Goal: Use online tool/utility: Utilize a website feature to perform a specific function

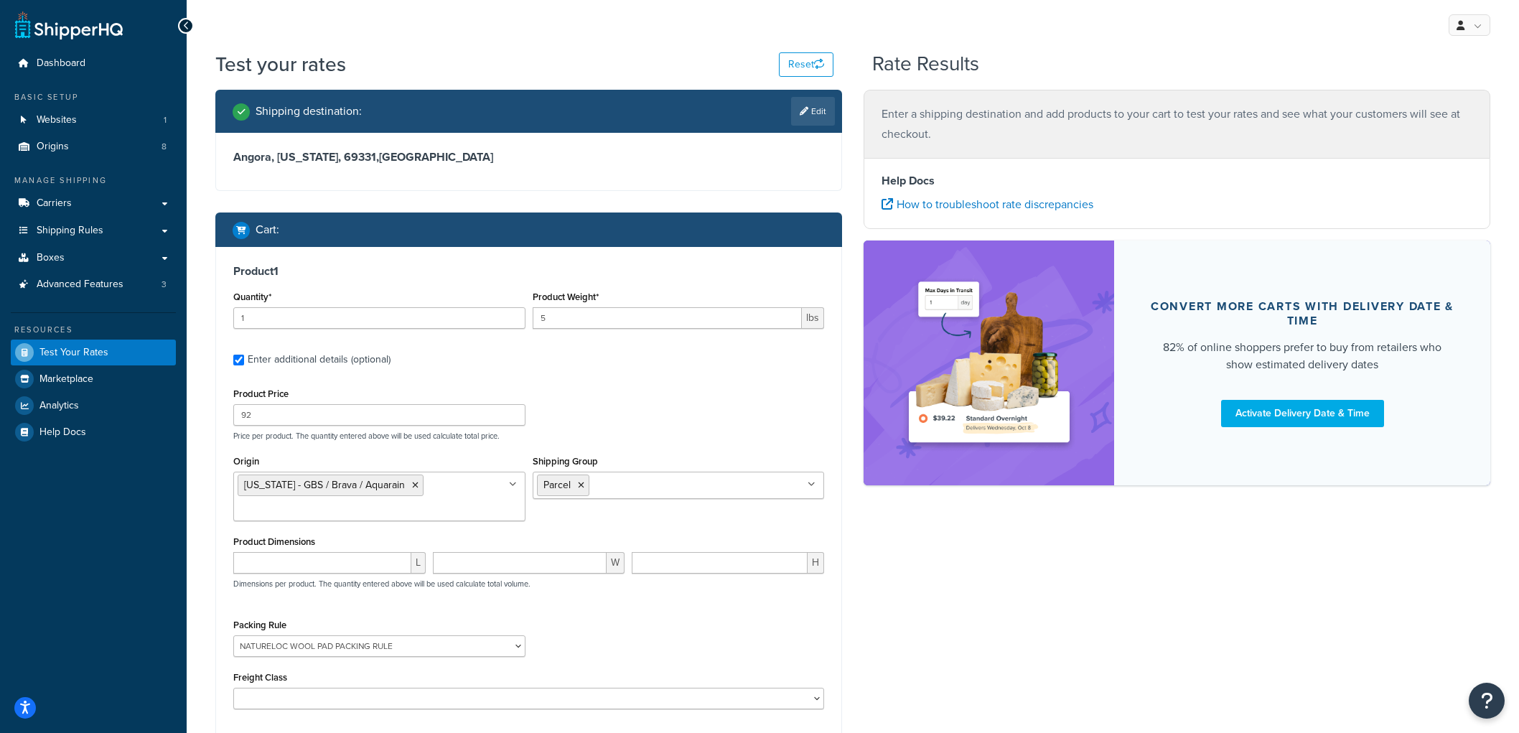
select select "87714"
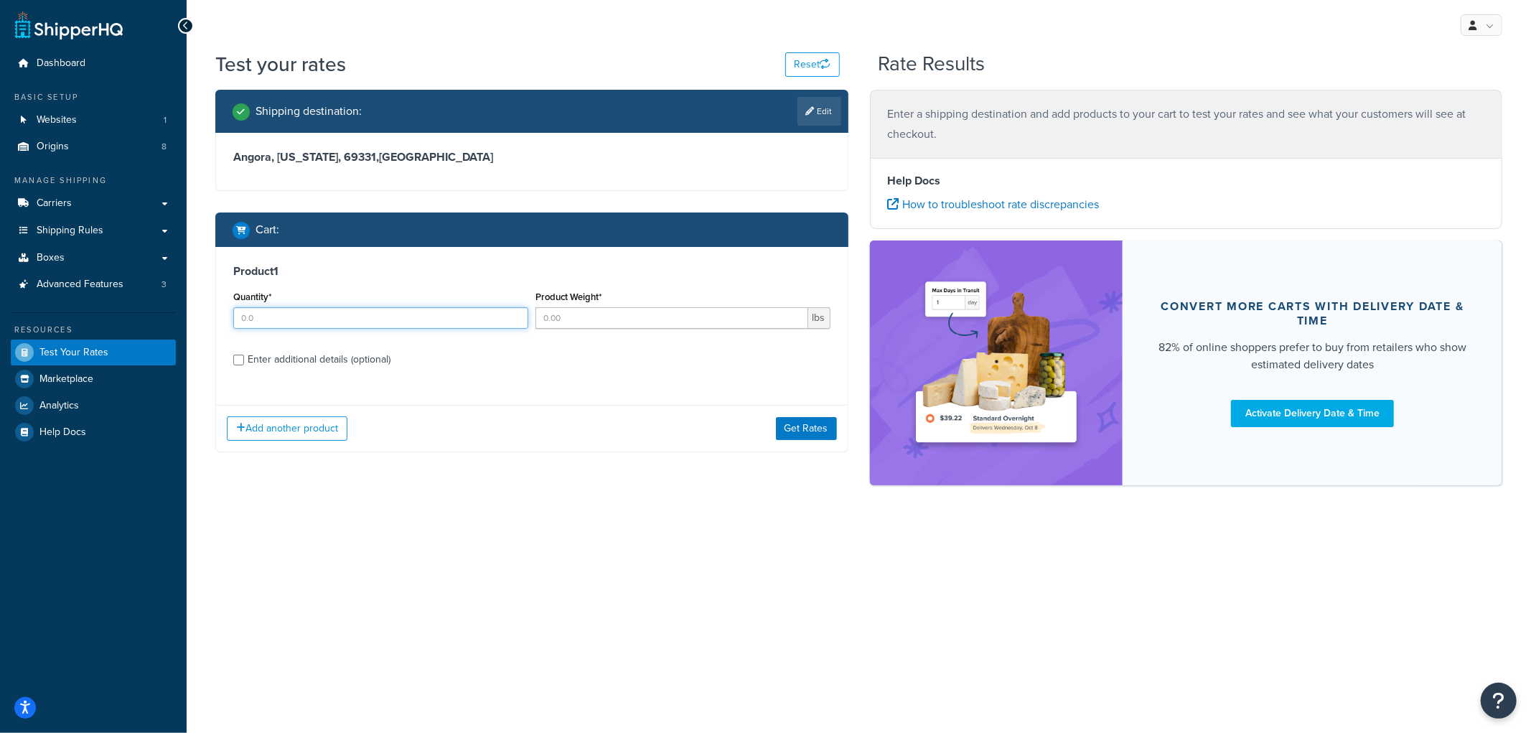
click at [454, 312] on input "Quantity*" at bounding box center [380, 318] width 295 height 22
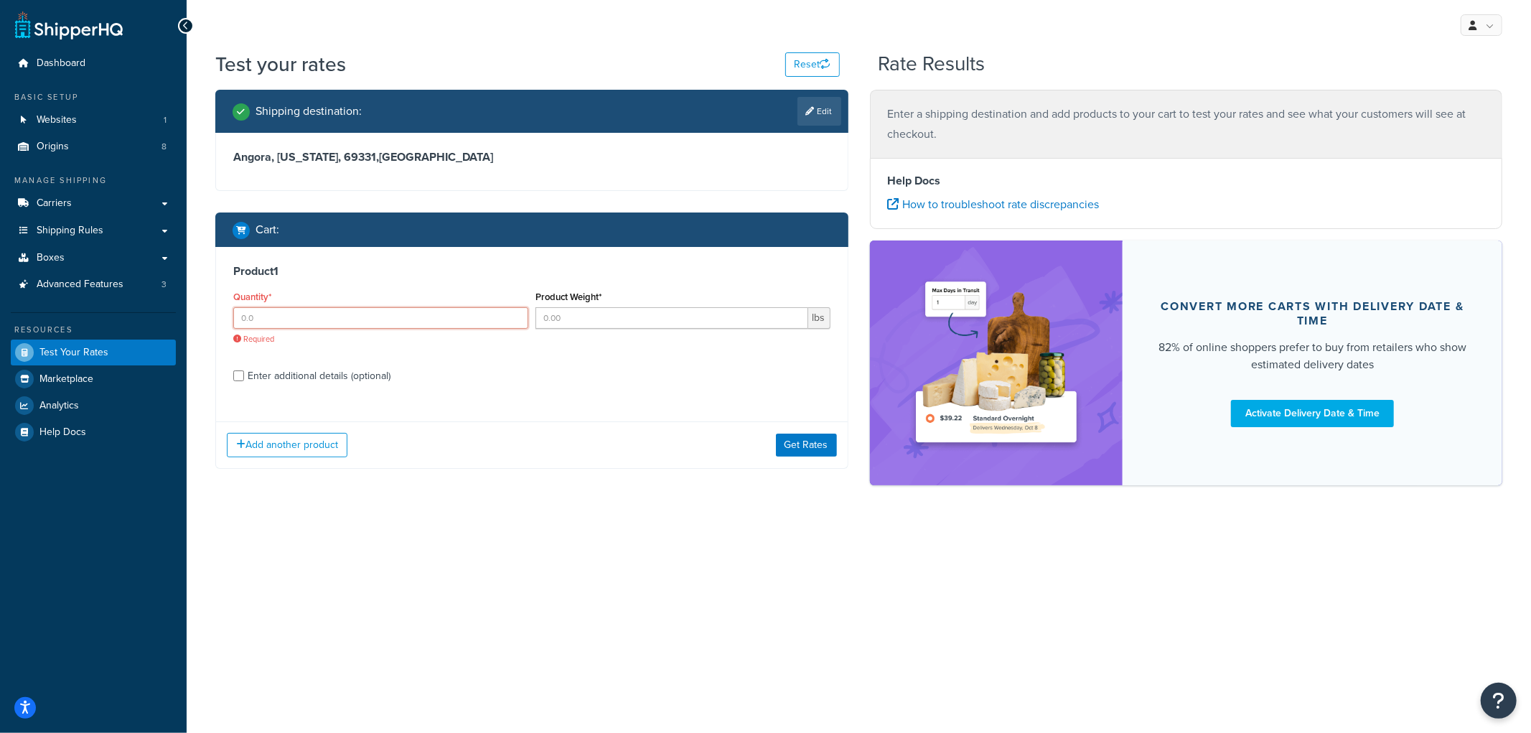
click at [352, 319] on input "Quantity*" at bounding box center [380, 318] width 295 height 22
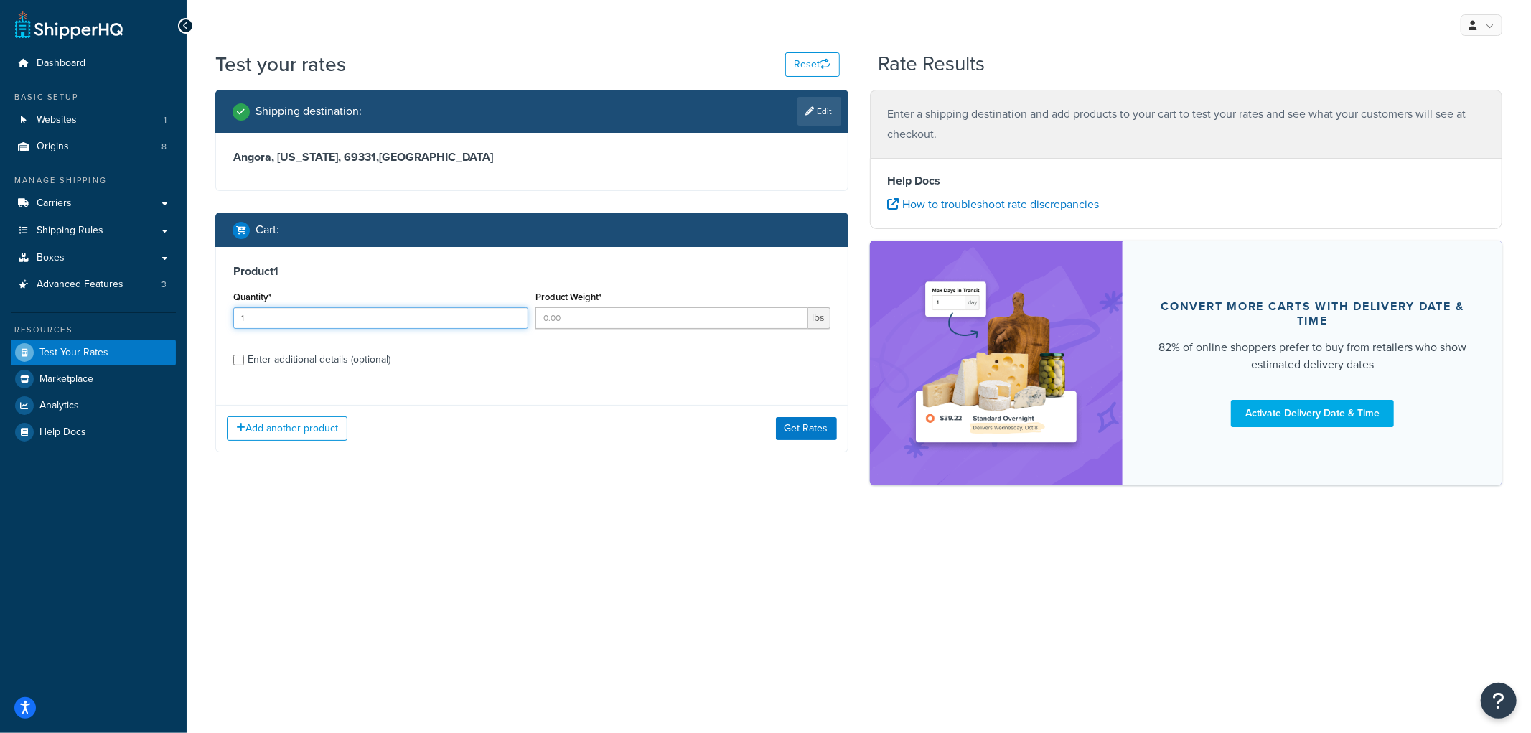
type input "1"
click at [592, 309] on input "Product Weight*" at bounding box center [671, 318] width 273 height 22
type input "9"
click at [348, 365] on div "Enter additional details (optional)" at bounding box center [319, 360] width 143 height 20
click at [244, 365] on input "Enter additional details (optional)" at bounding box center [238, 360] width 11 height 11
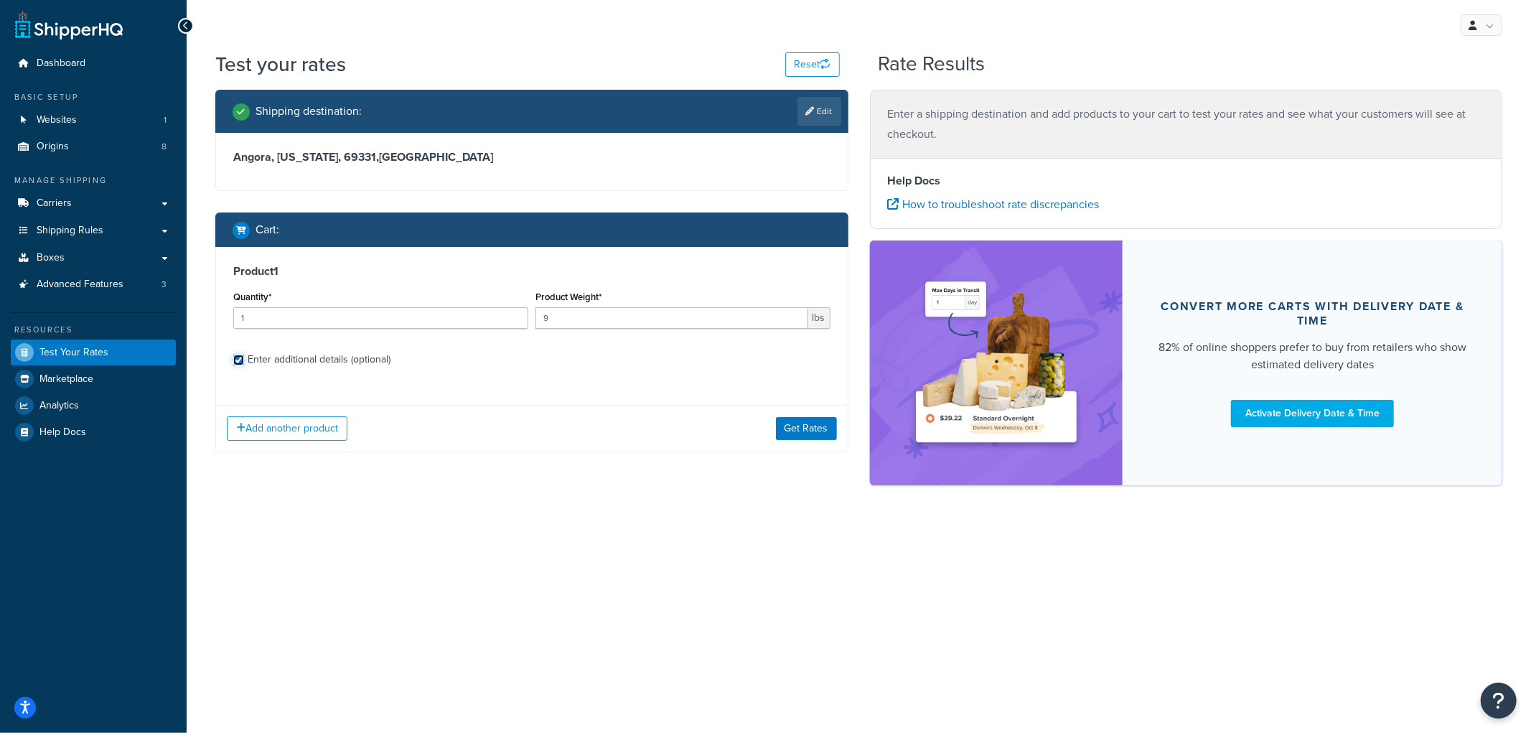
checkbox input "true"
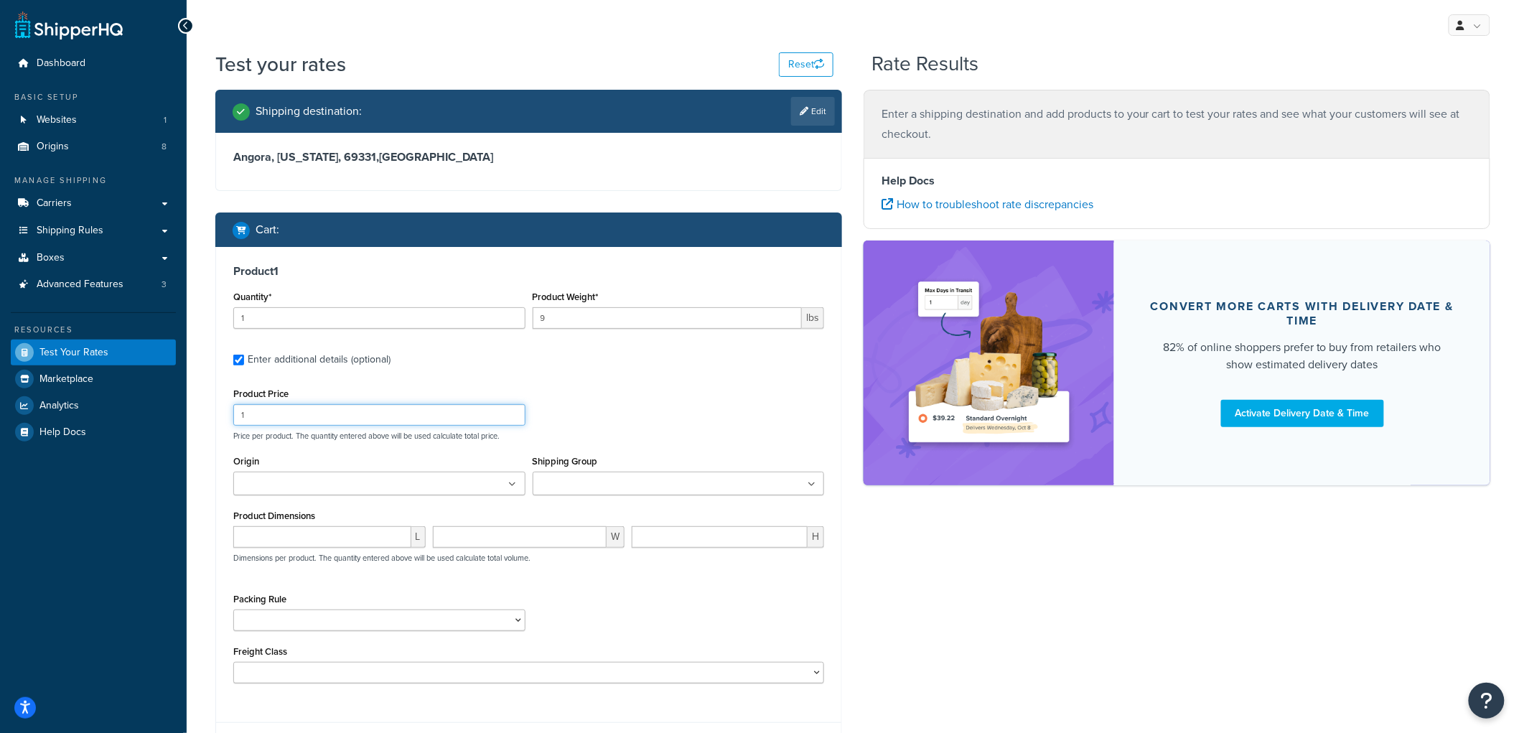
drag, startPoint x: 283, startPoint y: 415, endPoint x: 213, endPoint y: 405, distance: 70.3
click at [213, 405] on div "Shipping destination : Edit Angora, Nebraska, 69331 , United States Cart : Prod…" at bounding box center [529, 440] width 648 height 701
type input "30"
click at [568, 478] on input "Shipping Group" at bounding box center [600, 485] width 127 height 16
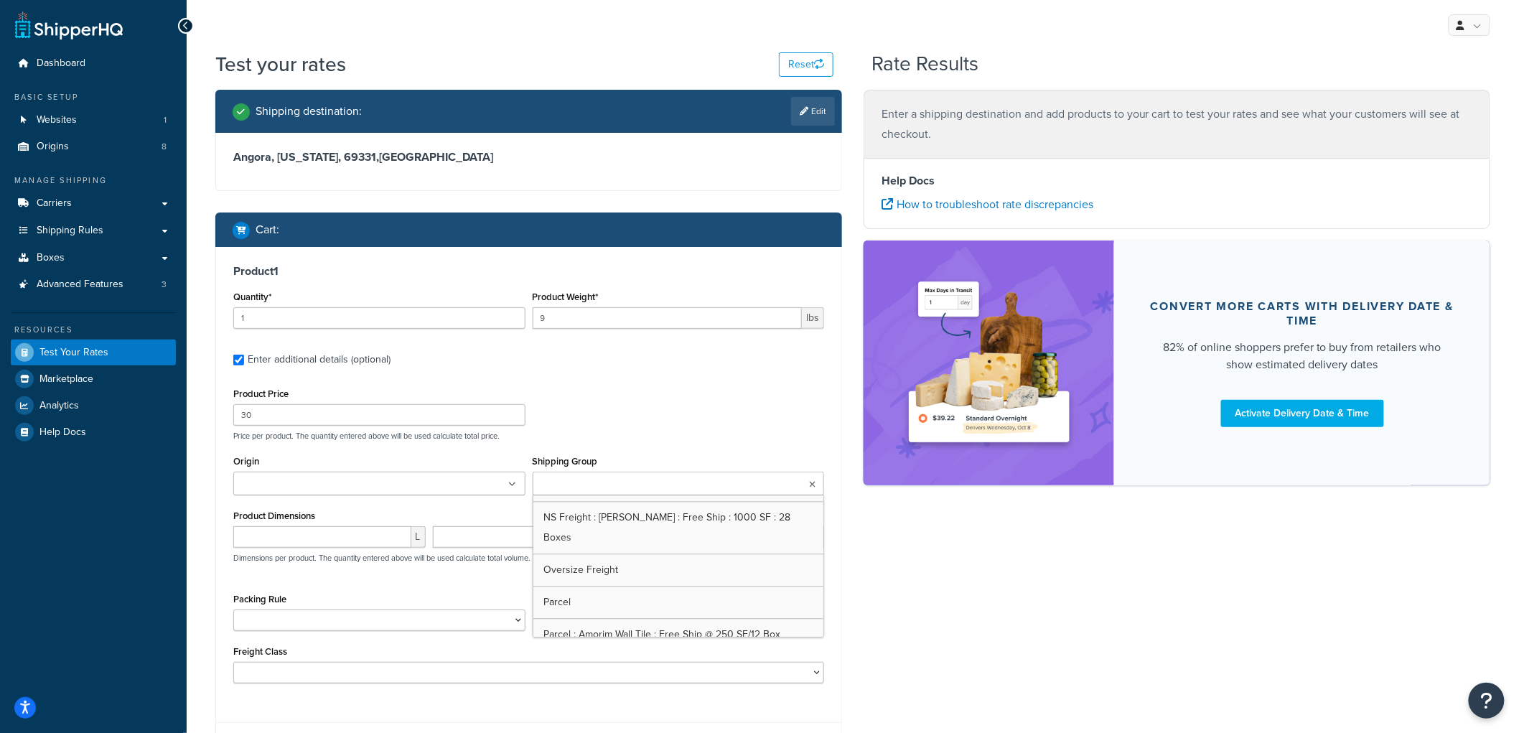
scroll to position [1515, 0]
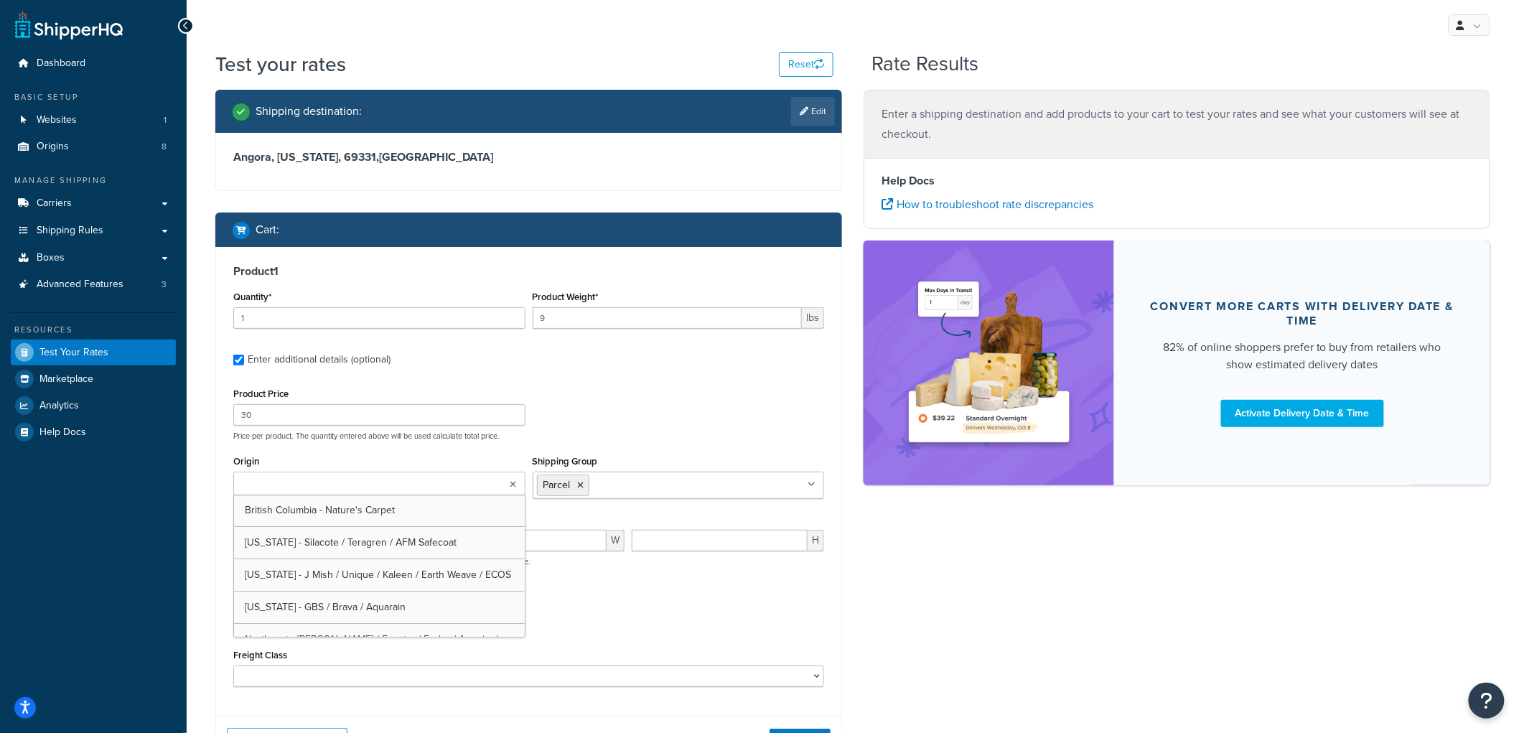
click at [475, 483] on ul at bounding box center [379, 484] width 292 height 24
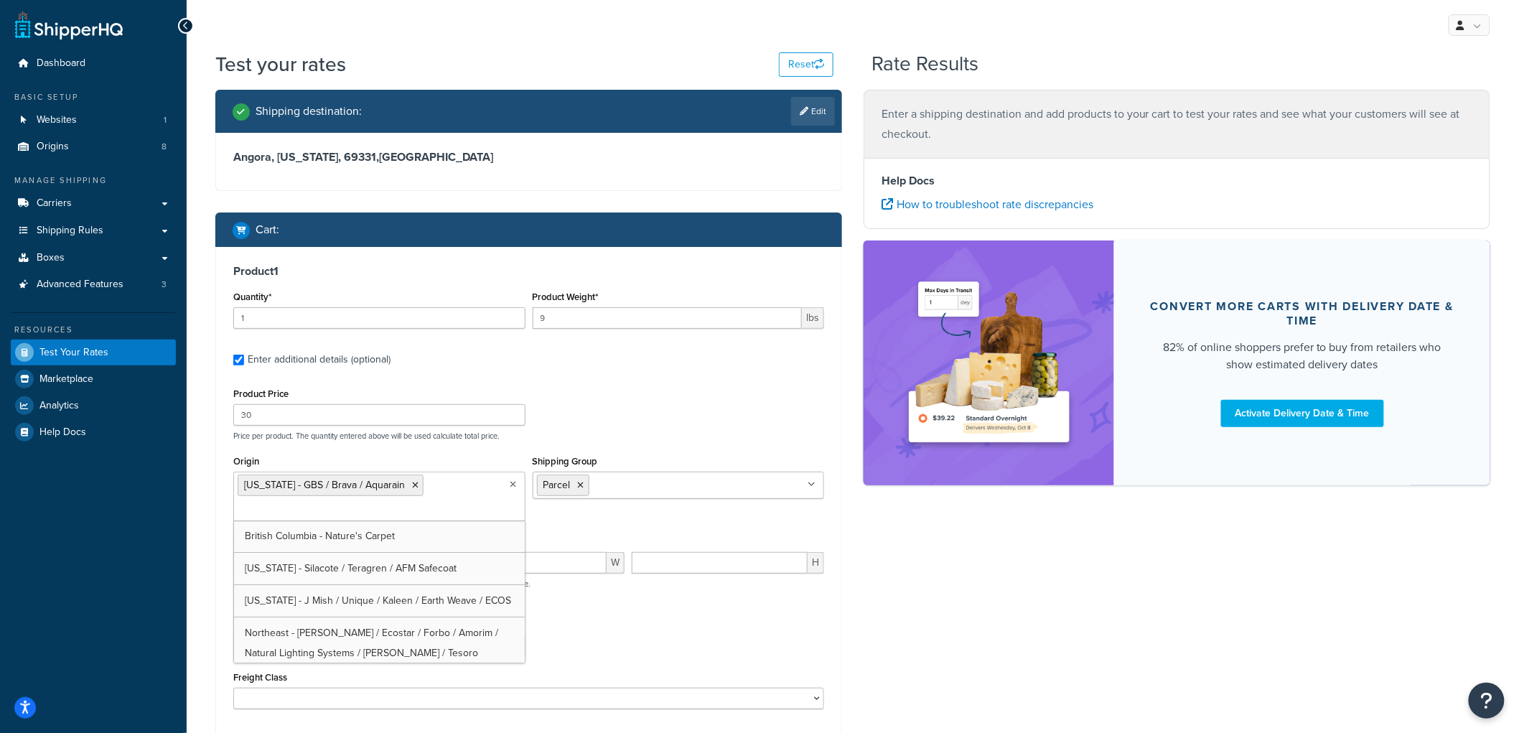
click at [699, 418] on div "Product Price 30 Price per product. The quantity entered above will be used cal…" at bounding box center [529, 412] width 598 height 57
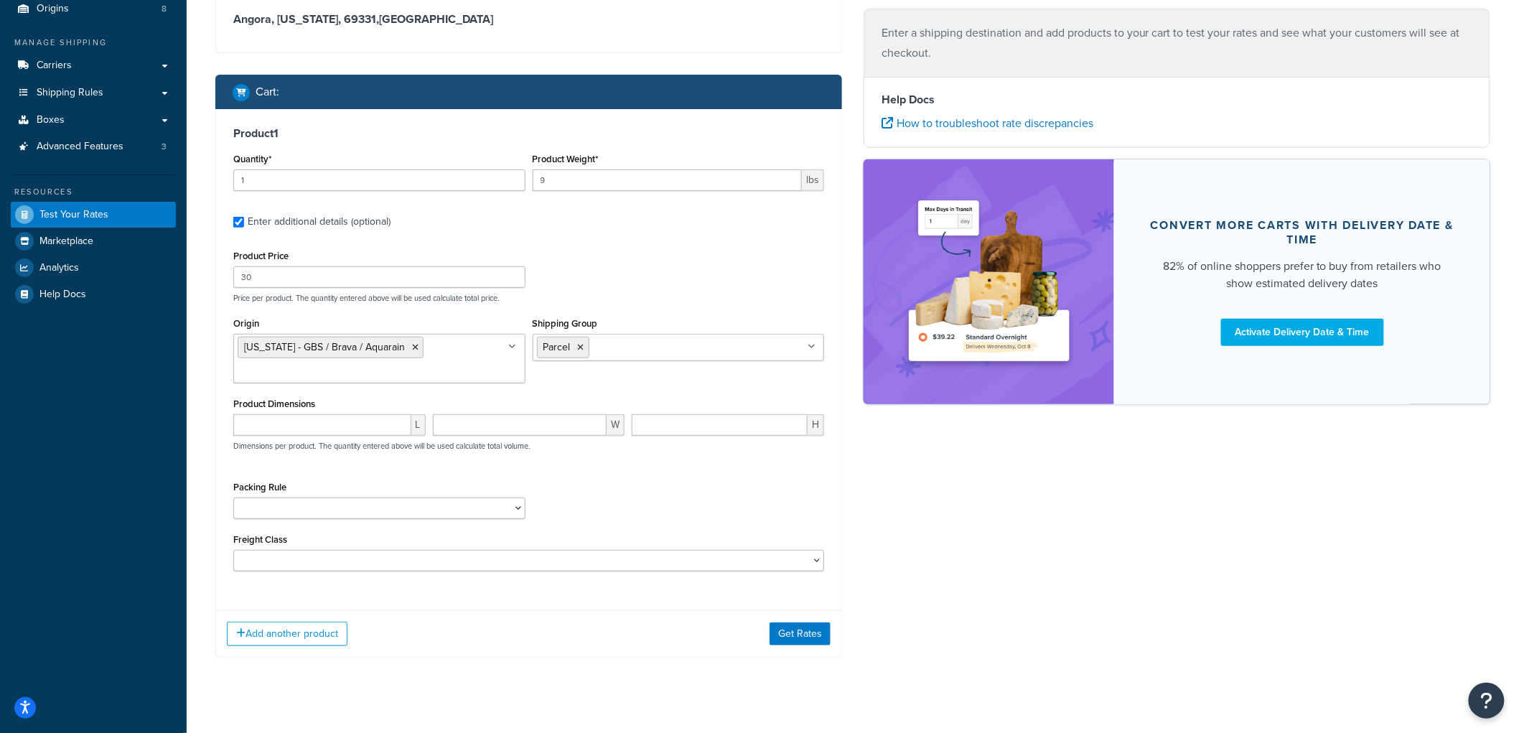
scroll to position [158, 0]
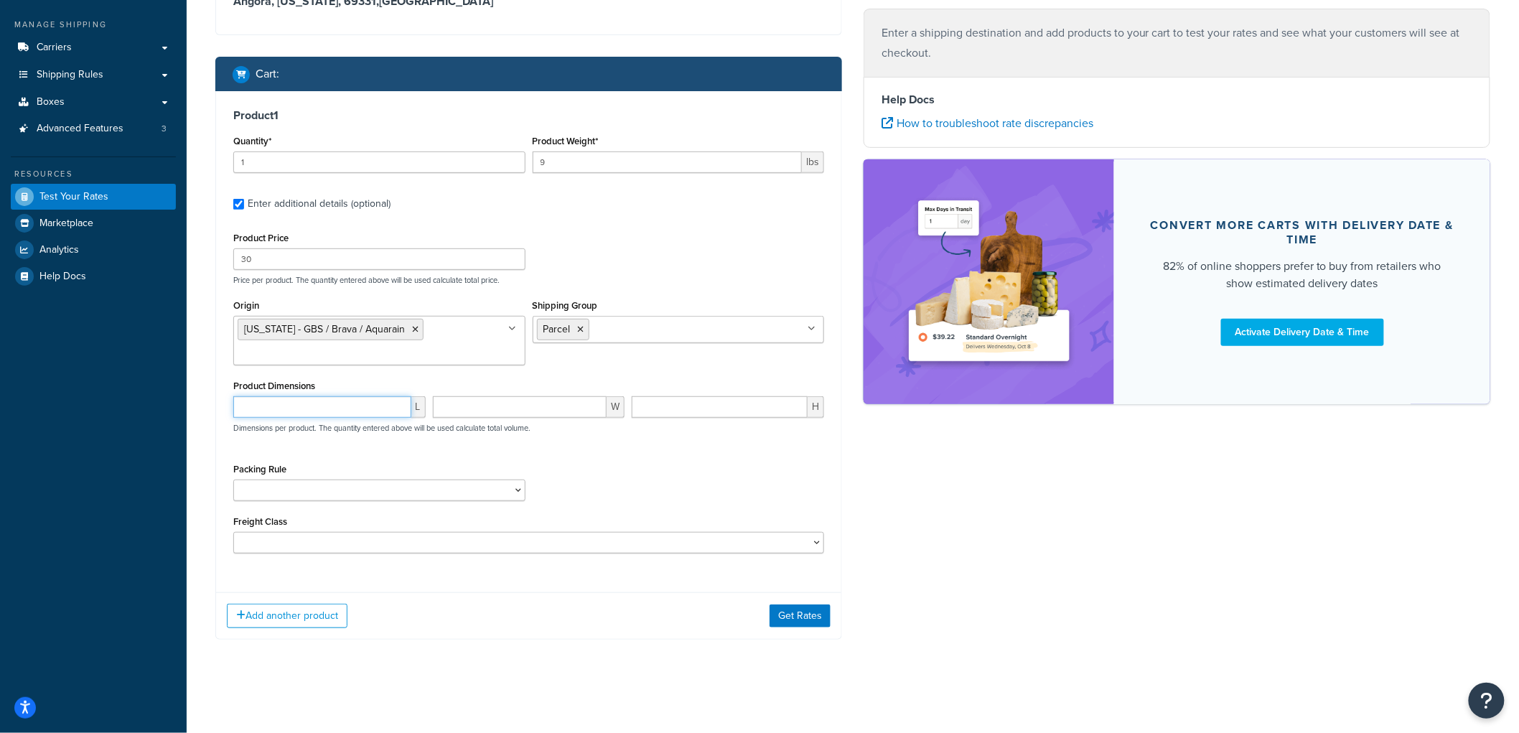
click at [368, 410] on input "number" at bounding box center [322, 407] width 178 height 22
type input "6.5"
type input "7.5"
click at [341, 490] on select "1-GAL PAINT CAN PACKING RULE 1-GAL PAINT PLASTIC PACKING RULE 1-QUART PAINT CAN…" at bounding box center [379, 490] width 292 height 22
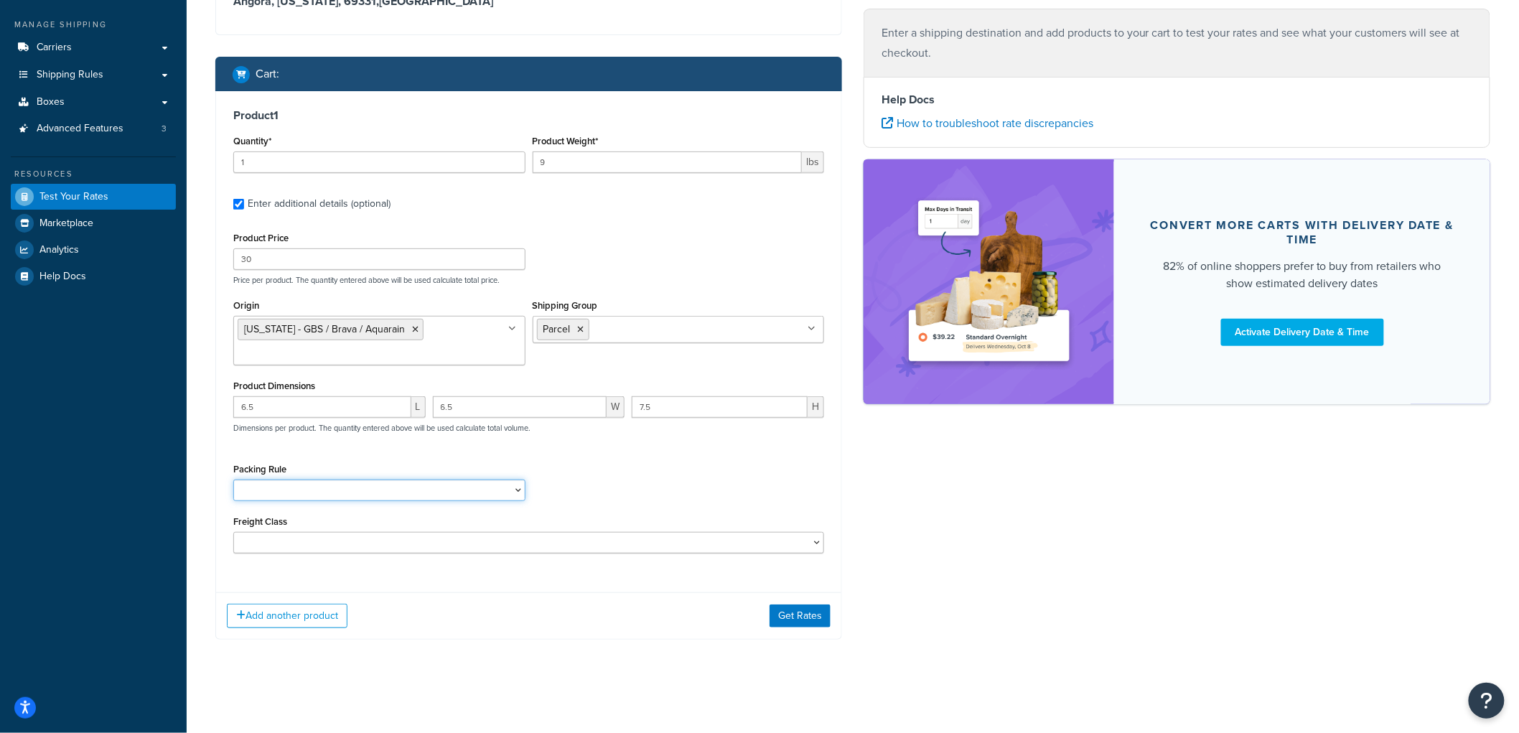
select select "87710"
click at [233, 479] on select "1-GAL PAINT CAN PACKING RULE 1-GAL PAINT PLASTIC PACKING RULE 1-QUART PAINT CAN…" at bounding box center [379, 490] width 292 height 22
click at [625, 467] on div "Packing Rule 1-GAL PAINT CAN PACKING RULE 1-GAL PAINT PLASTIC PACKING RULE 1-QU…" at bounding box center [529, 485] width 598 height 52
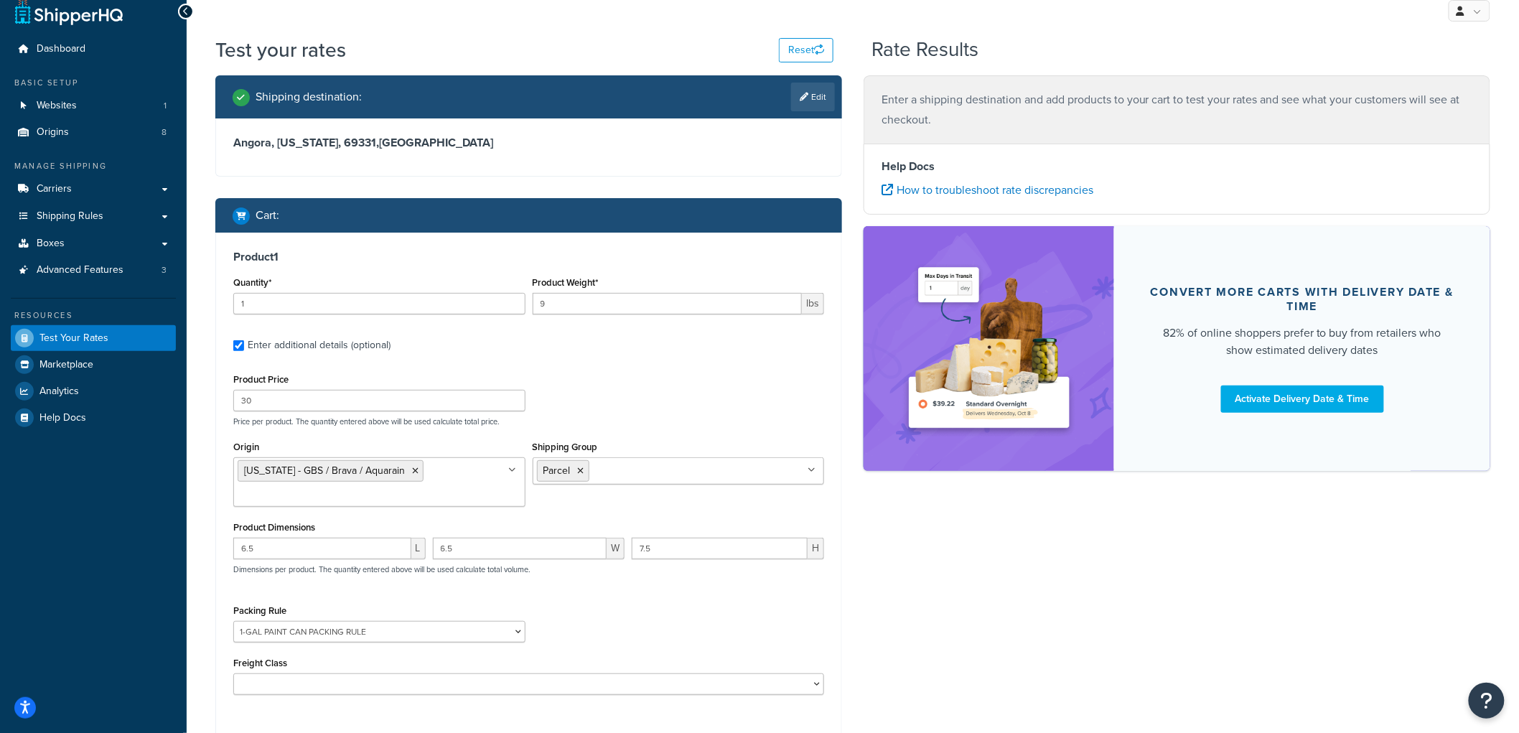
scroll to position [0, 0]
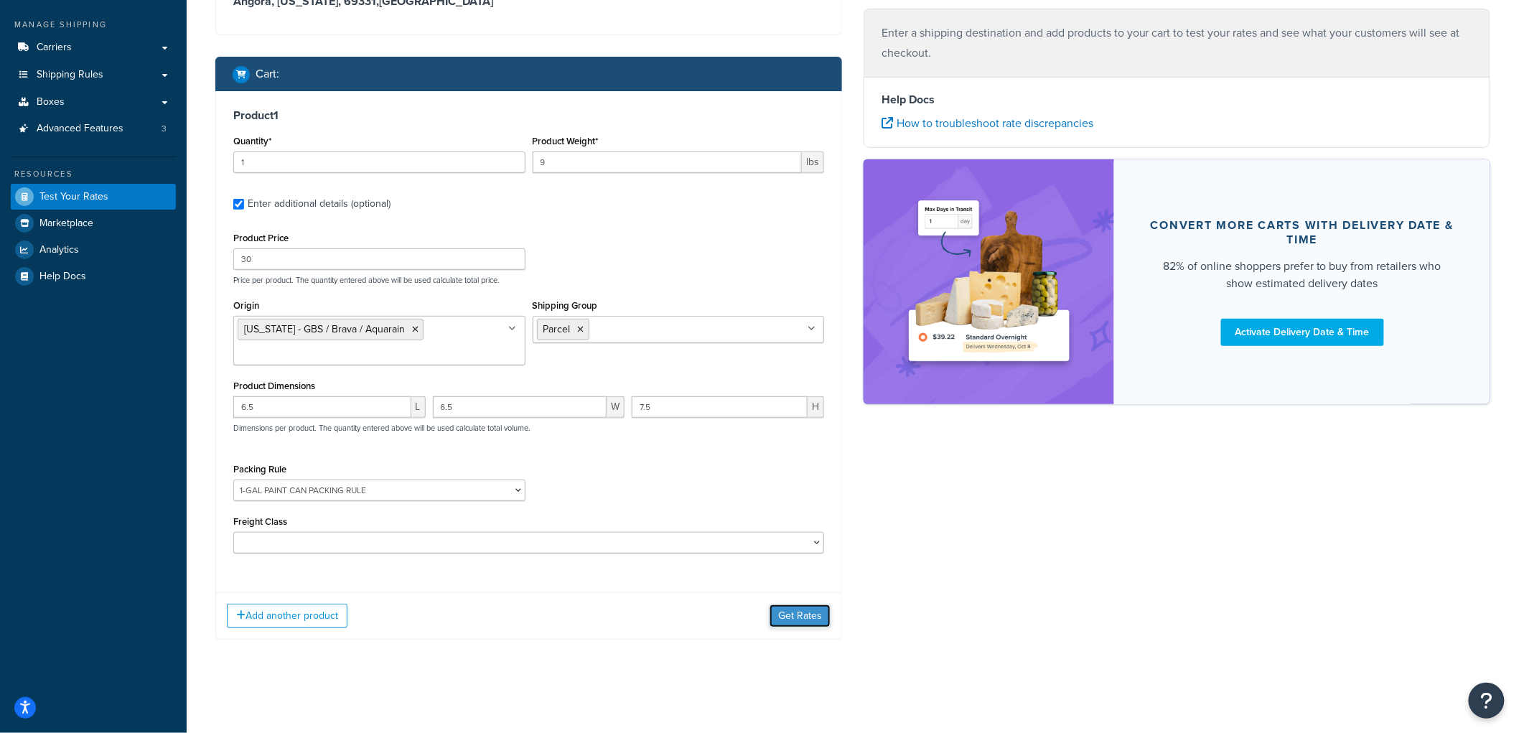
click at [819, 614] on button "Get Rates" at bounding box center [799, 615] width 61 height 23
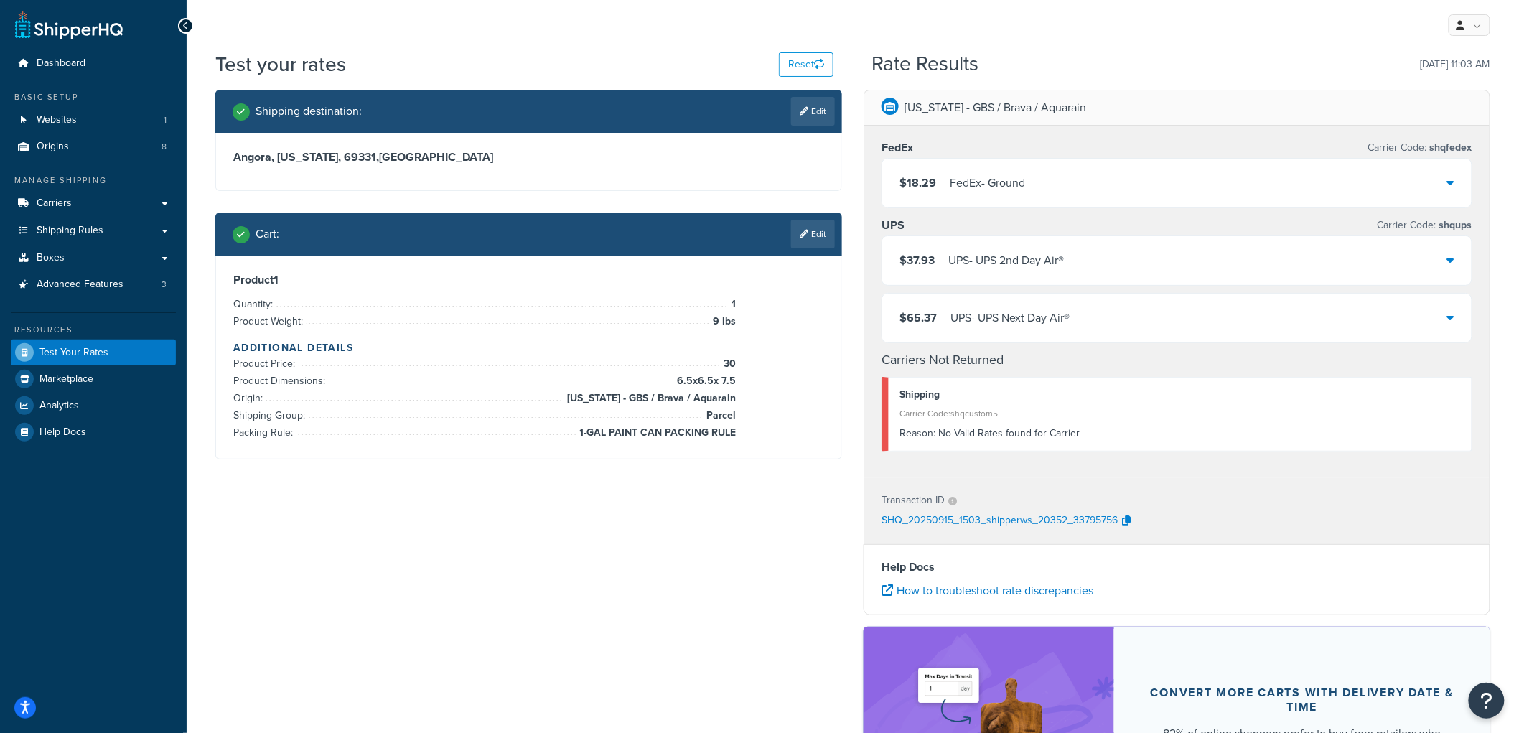
click at [1042, 180] on div "$18.29 FedEx - Ground" at bounding box center [1176, 183] width 589 height 49
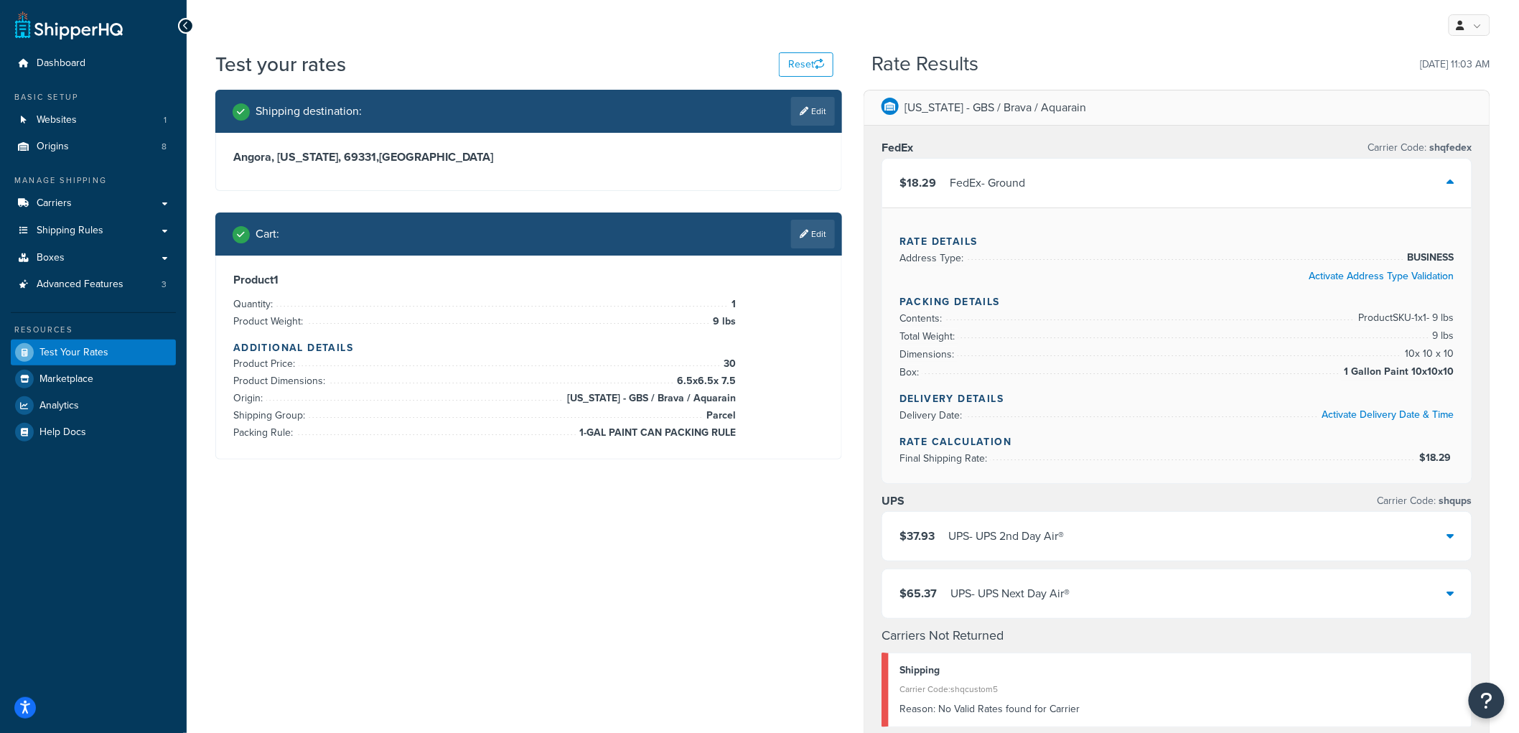
click at [827, 248] on div "Cart : Edit" at bounding box center [528, 233] width 627 height 43
click at [823, 214] on div "Cart : Edit" at bounding box center [528, 233] width 627 height 43
click at [824, 251] on div "Cart : Edit" at bounding box center [528, 233] width 627 height 43
click at [815, 234] on link "Edit" at bounding box center [813, 234] width 44 height 29
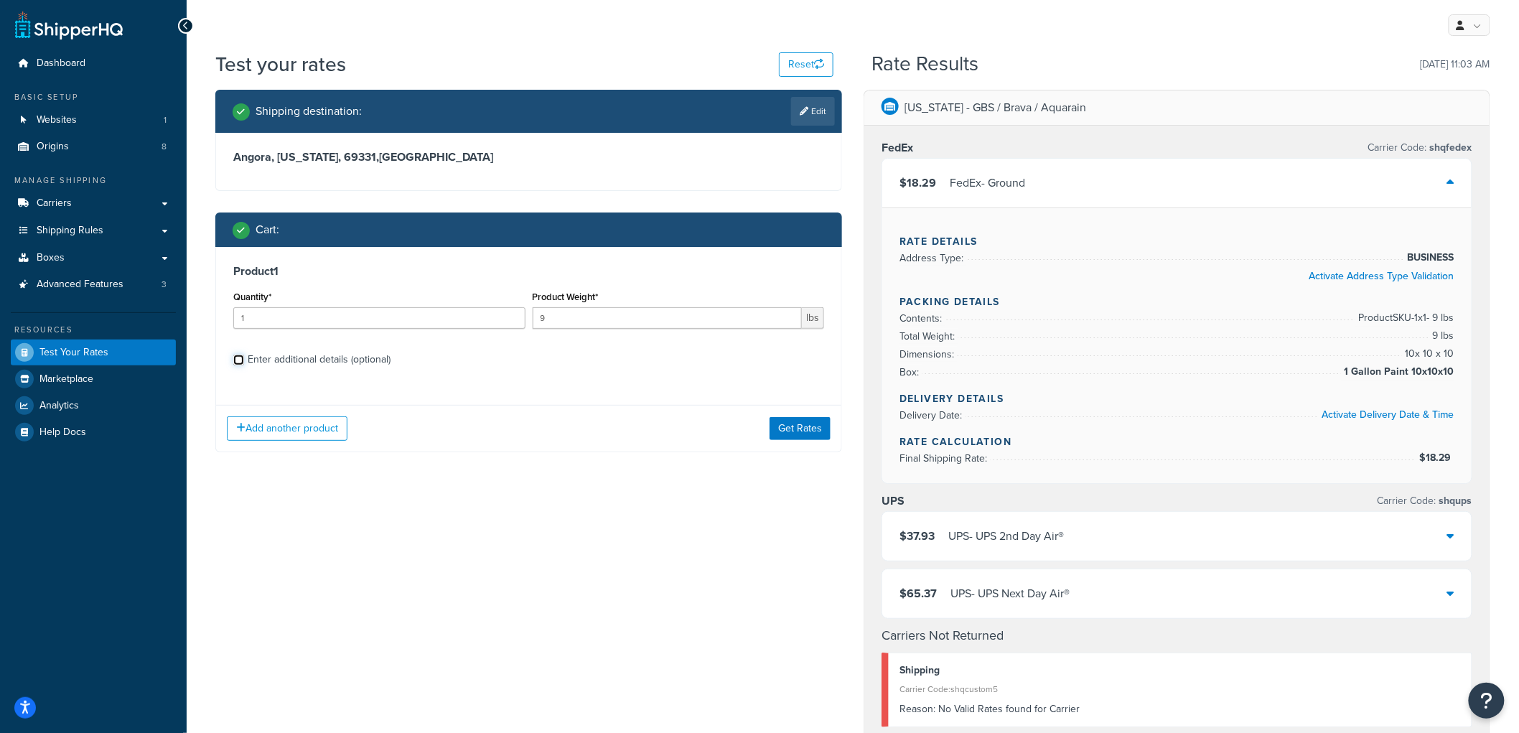
click at [238, 359] on input "Enter additional details (optional)" at bounding box center [238, 360] width 11 height 11
checkbox input "true"
select select "87710"
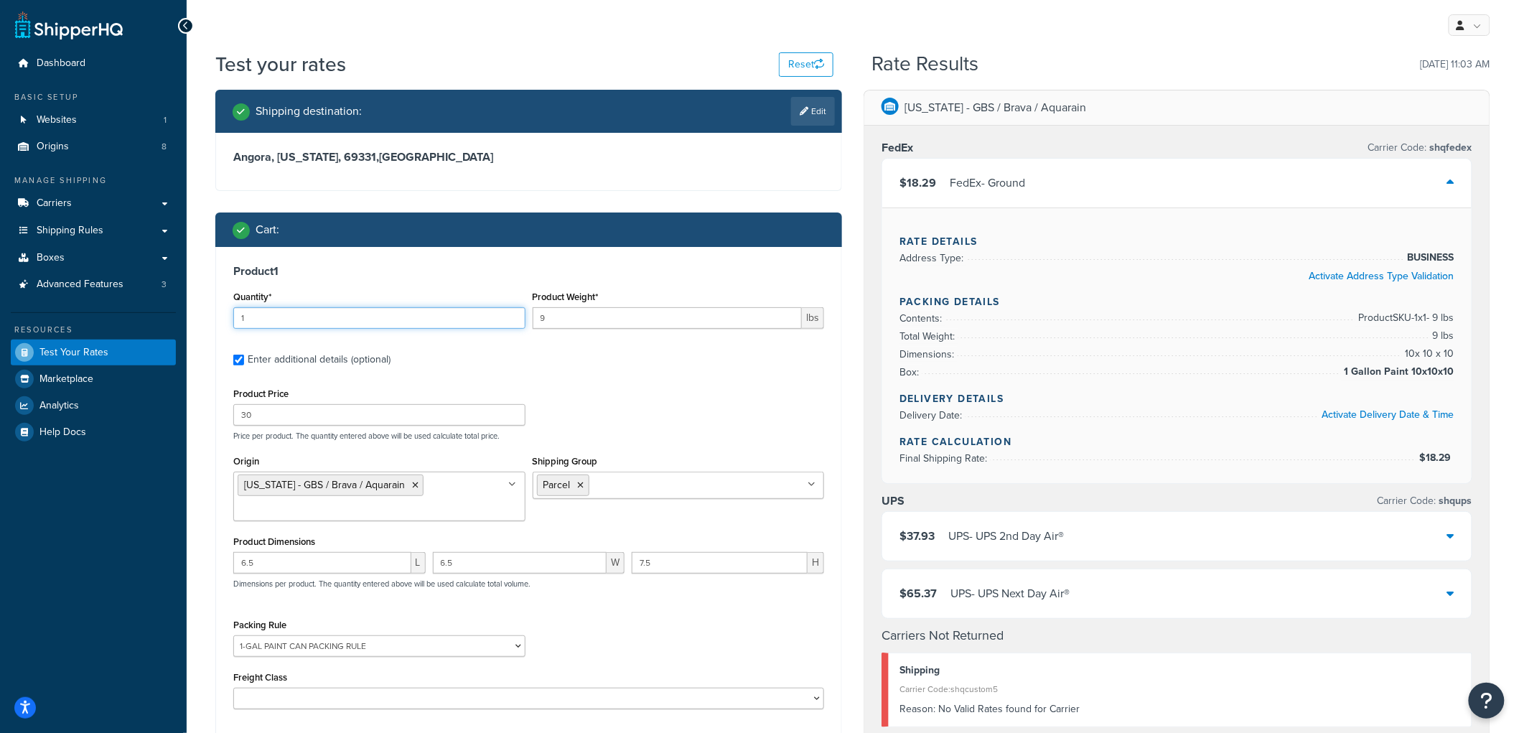
click at [262, 321] on input "1" at bounding box center [379, 318] width 292 height 22
click at [263, 321] on input "1" at bounding box center [379, 318] width 292 height 22
drag, startPoint x: 263, startPoint y: 312, endPoint x: 191, endPoint y: 302, distance: 73.2
click at [191, 302] on div "Test your rates Reset Rate Results 09/15/2025, 11:03 AM Shipping destination : …" at bounding box center [853, 623] width 1332 height 1147
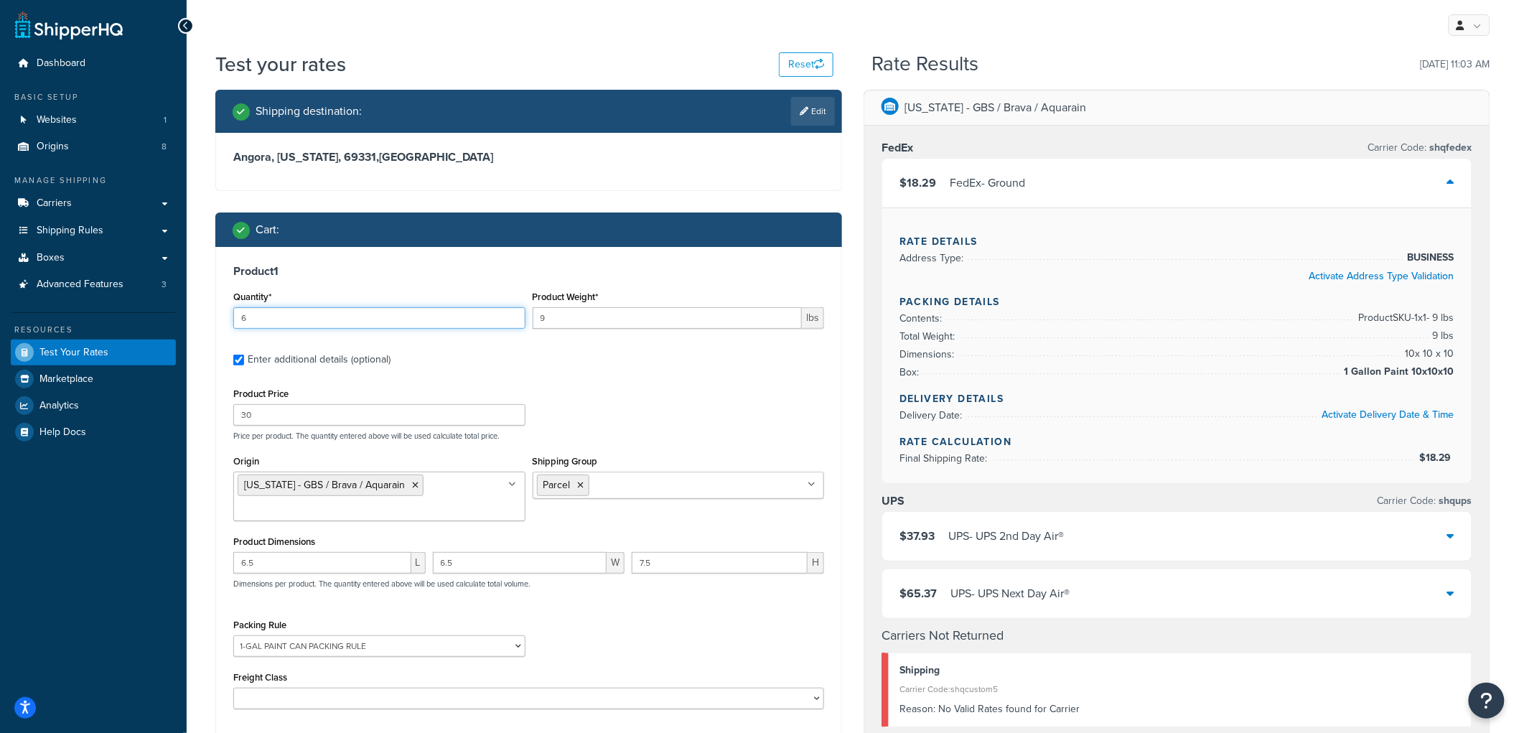
type input "6"
click at [723, 247] on div "Product 1 Quantity* 6 Product Weight* 9 lbs Enter additional details (optional)…" at bounding box center [528, 492] width 625 height 490
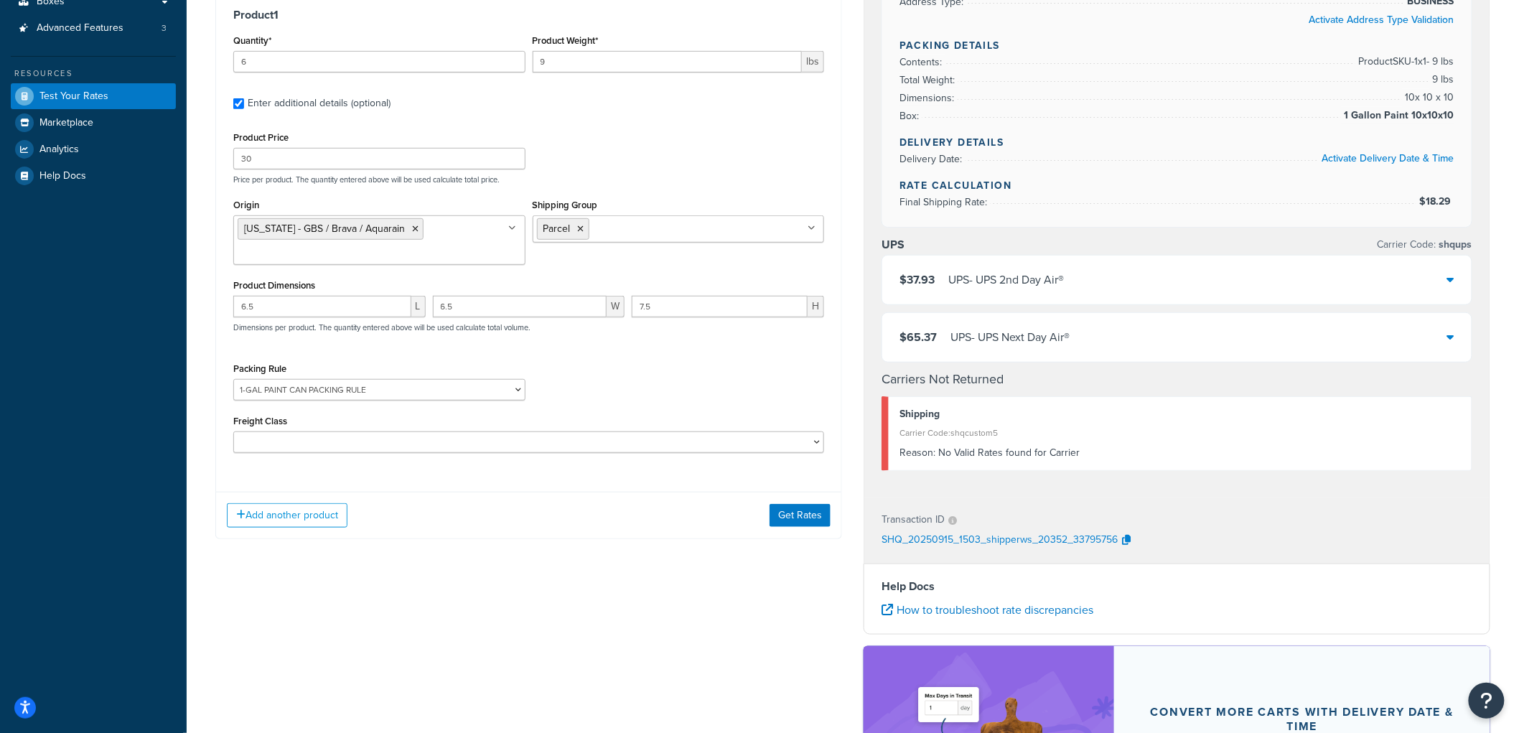
scroll to position [319, 0]
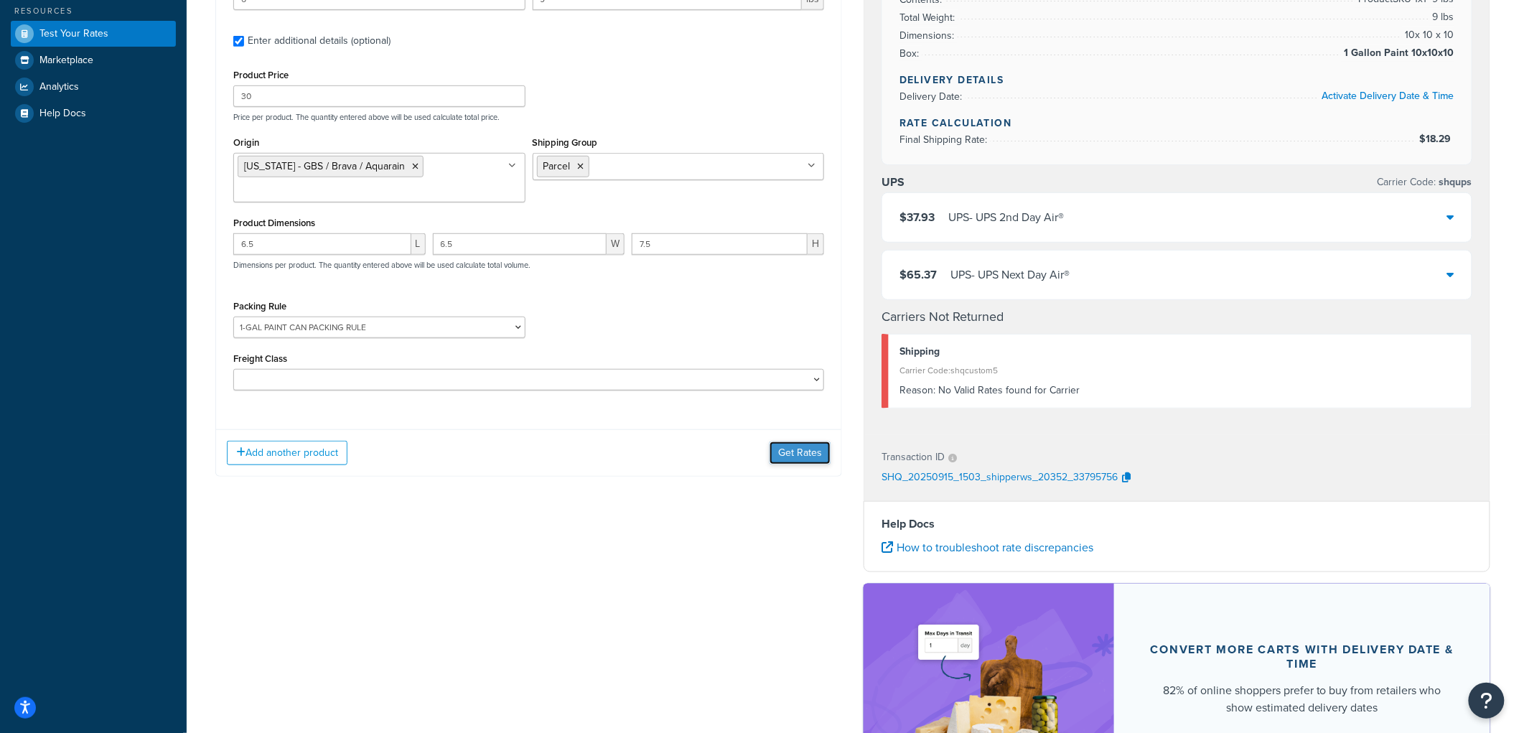
click at [777, 449] on button "Get Rates" at bounding box center [799, 452] width 61 height 23
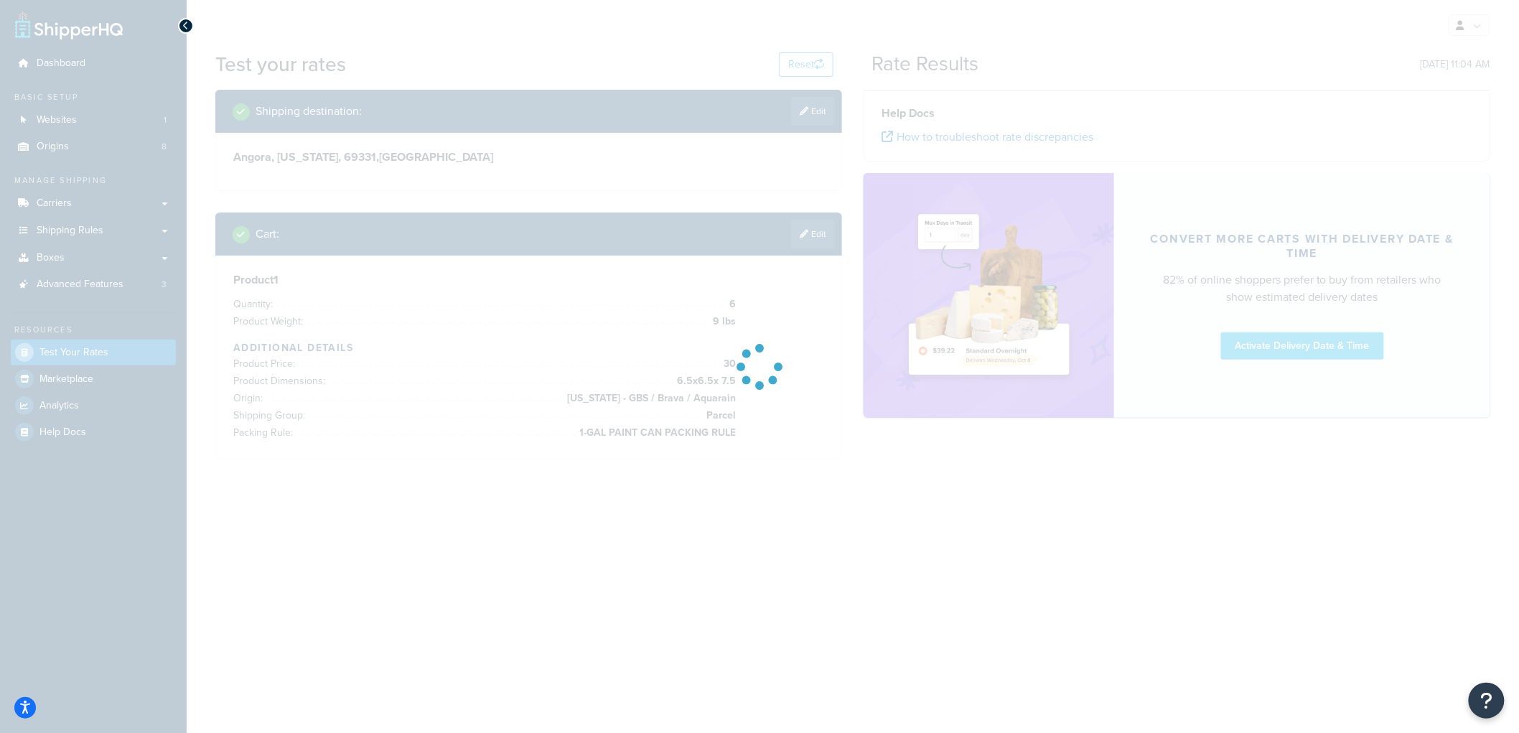
scroll to position [0, 0]
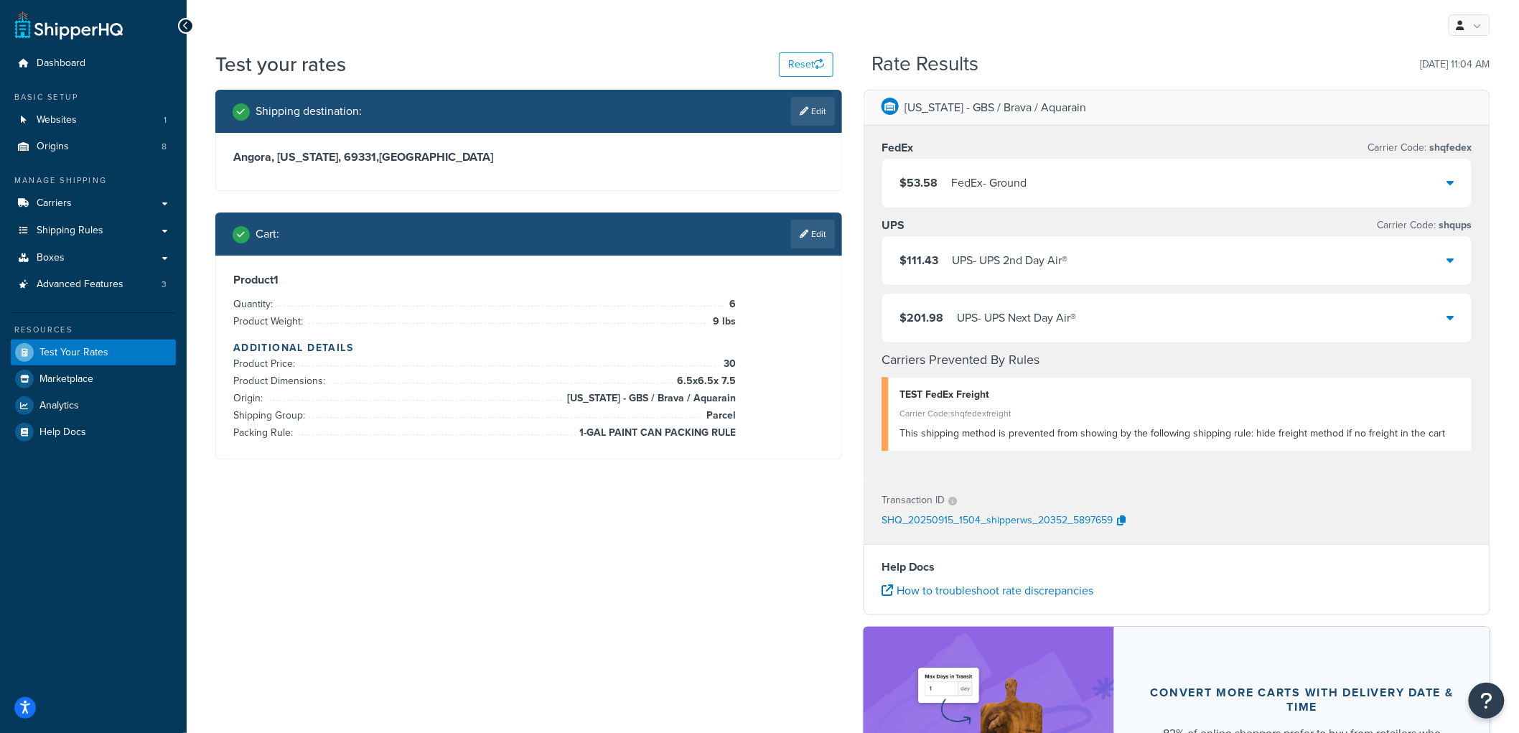
click at [937, 190] on div "$53.58 FedEx - Ground" at bounding box center [962, 183] width 127 height 20
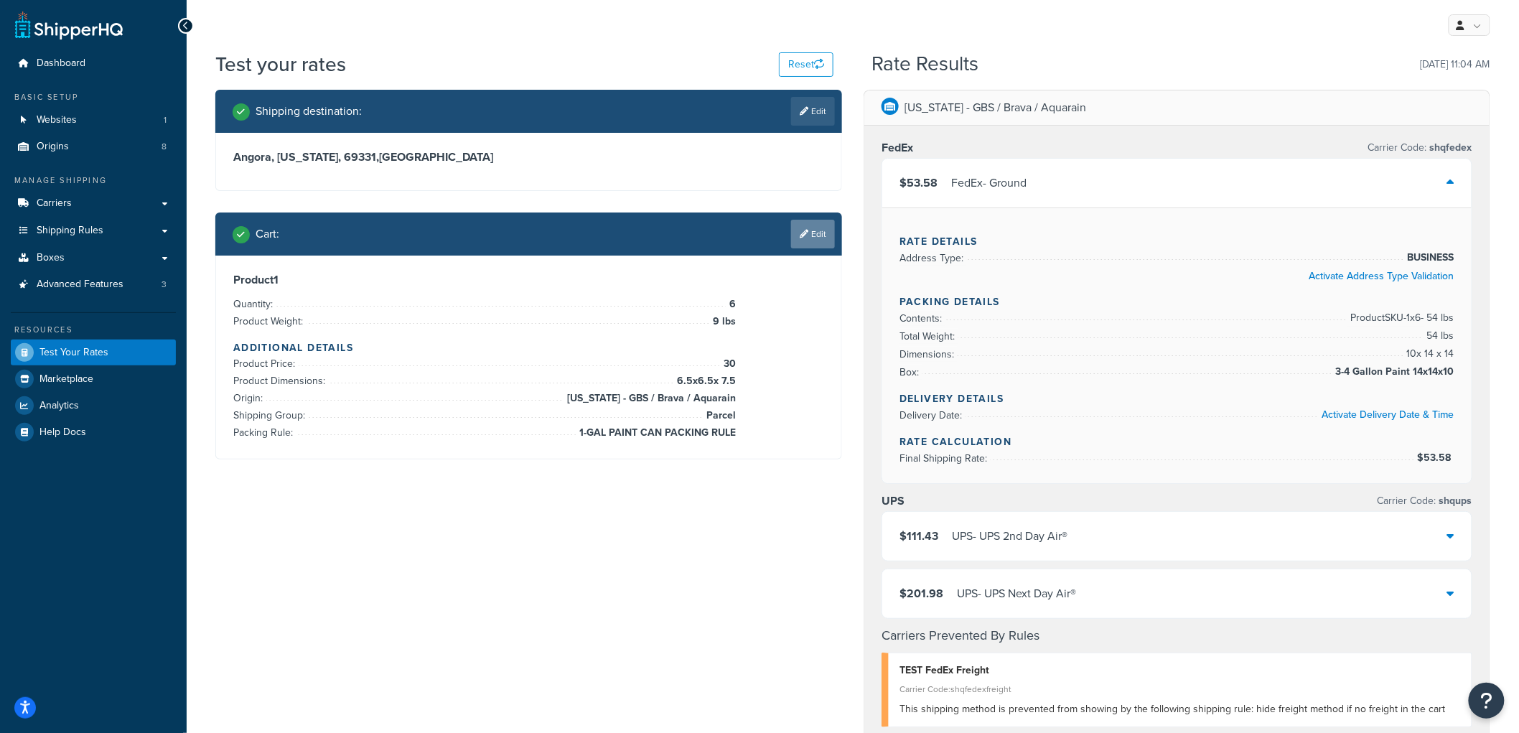
click at [810, 237] on link "Edit" at bounding box center [813, 234] width 44 height 29
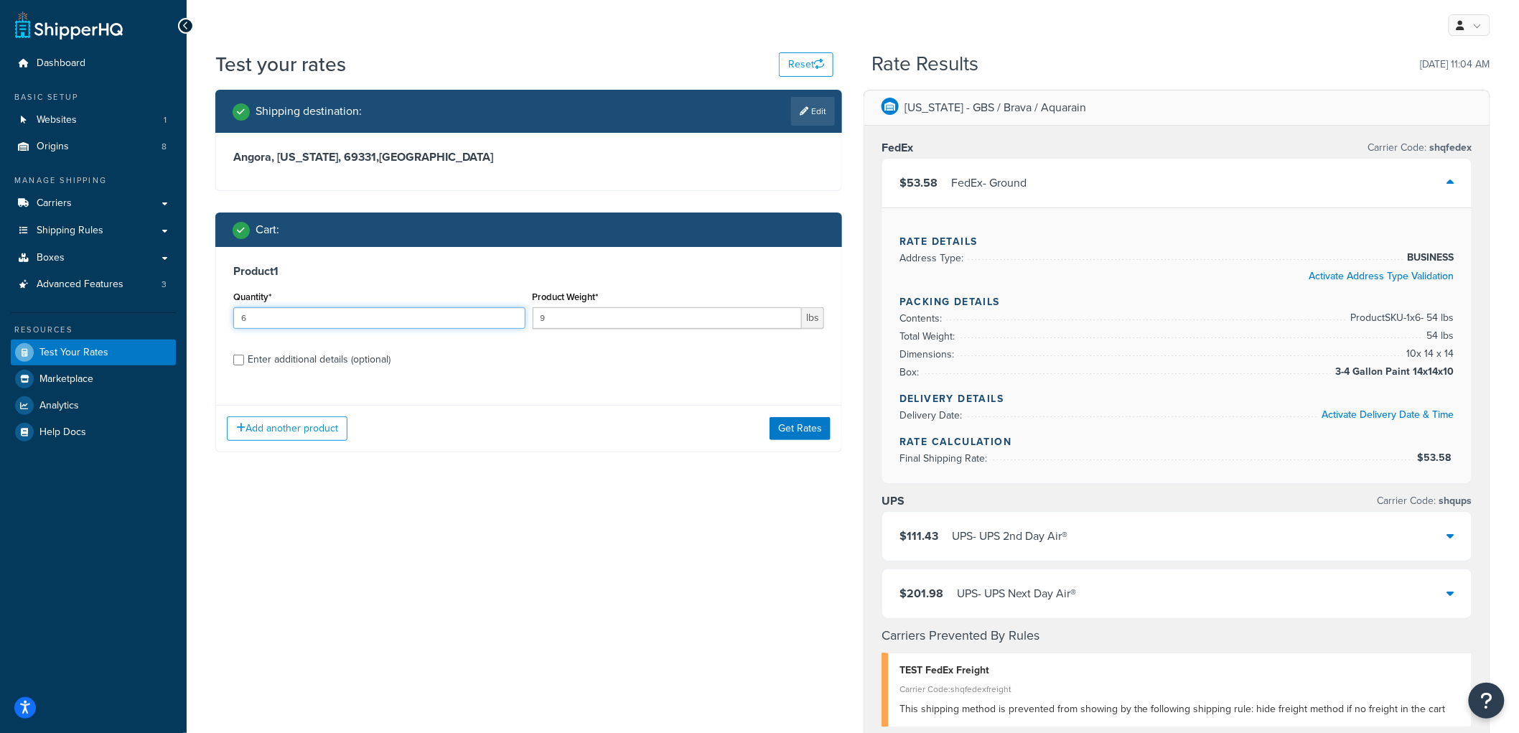
drag, startPoint x: 239, startPoint y: 319, endPoint x: 271, endPoint y: 321, distance: 31.6
click at [271, 321] on input "6" at bounding box center [379, 318] width 292 height 22
type input "3"
click at [800, 429] on button "Get Rates" at bounding box center [799, 428] width 61 height 23
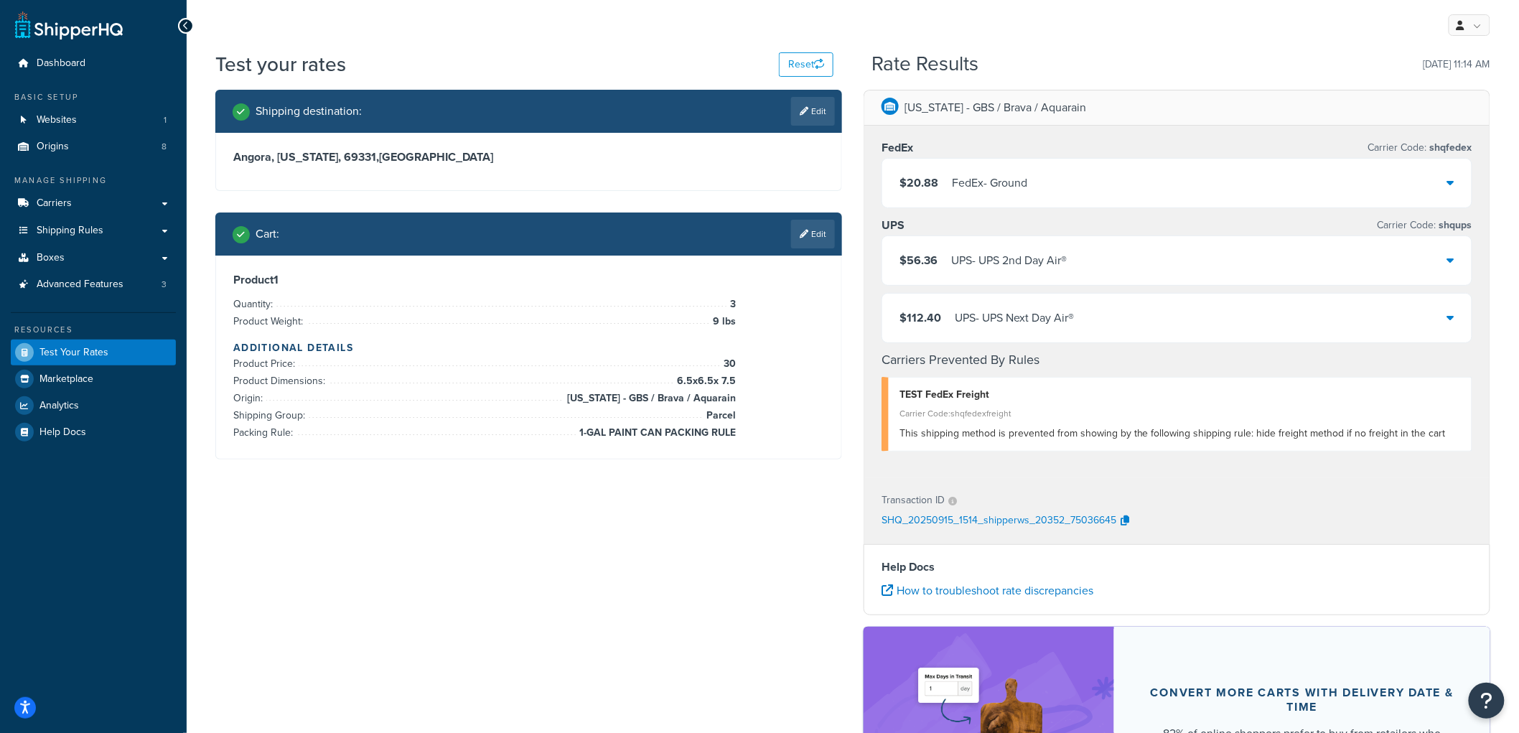
click at [945, 180] on div "$20.88 FedEx - Ground" at bounding box center [963, 183] width 128 height 20
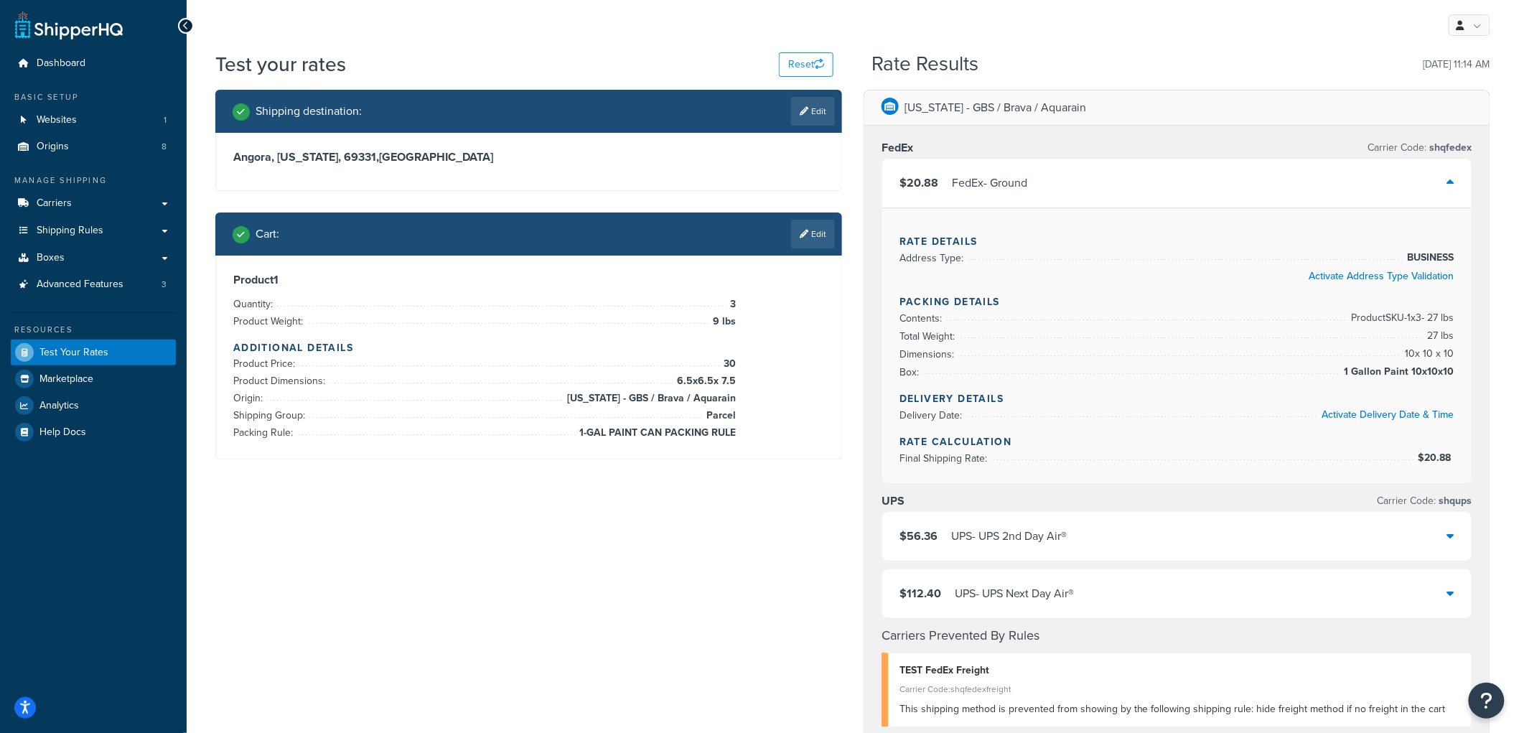
click at [970, 173] on div "FedEx - Ground" at bounding box center [989, 183] width 75 height 20
